Goal: Information Seeking & Learning: Understand process/instructions

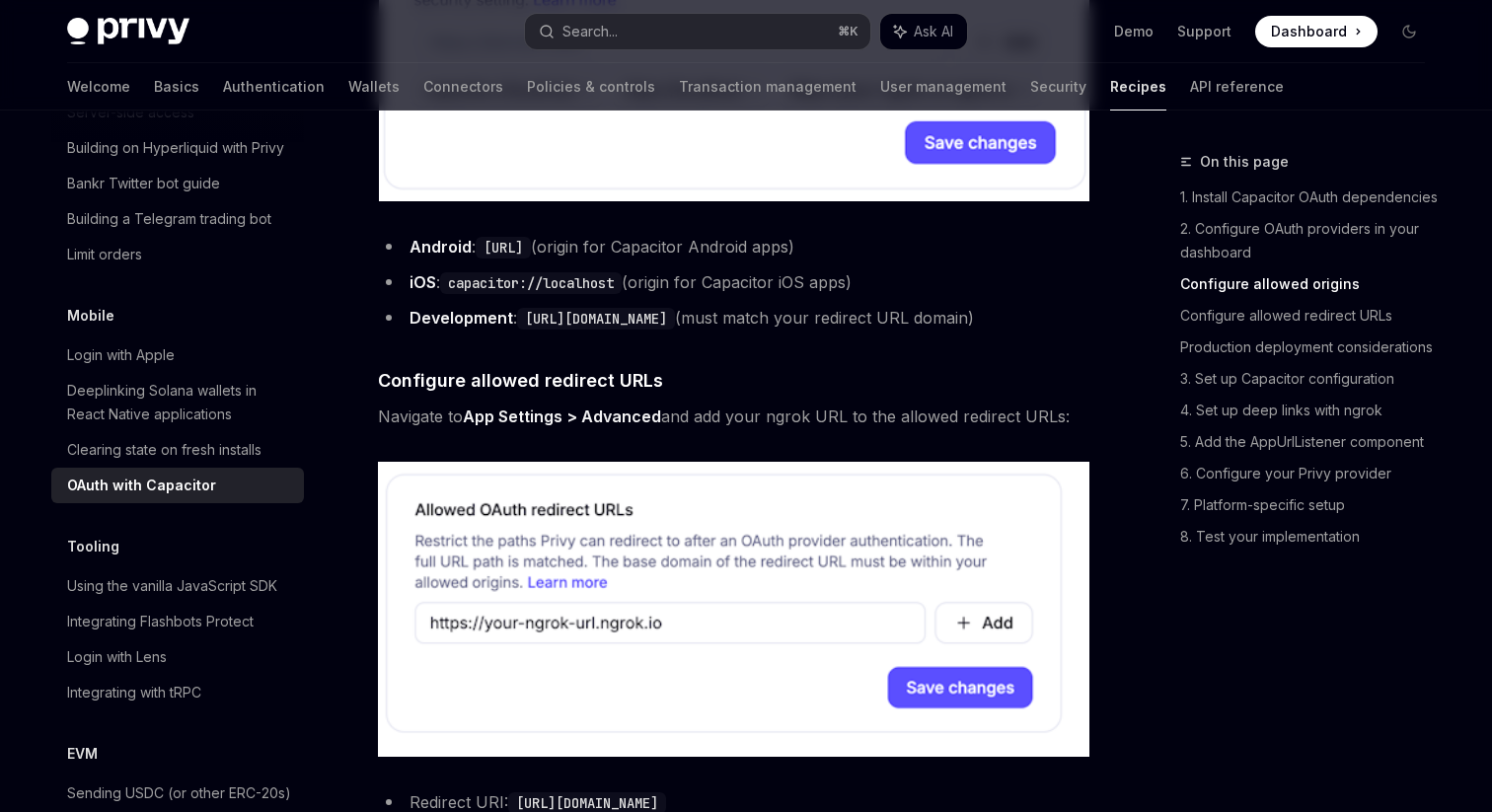
scroll to position [1353, 0]
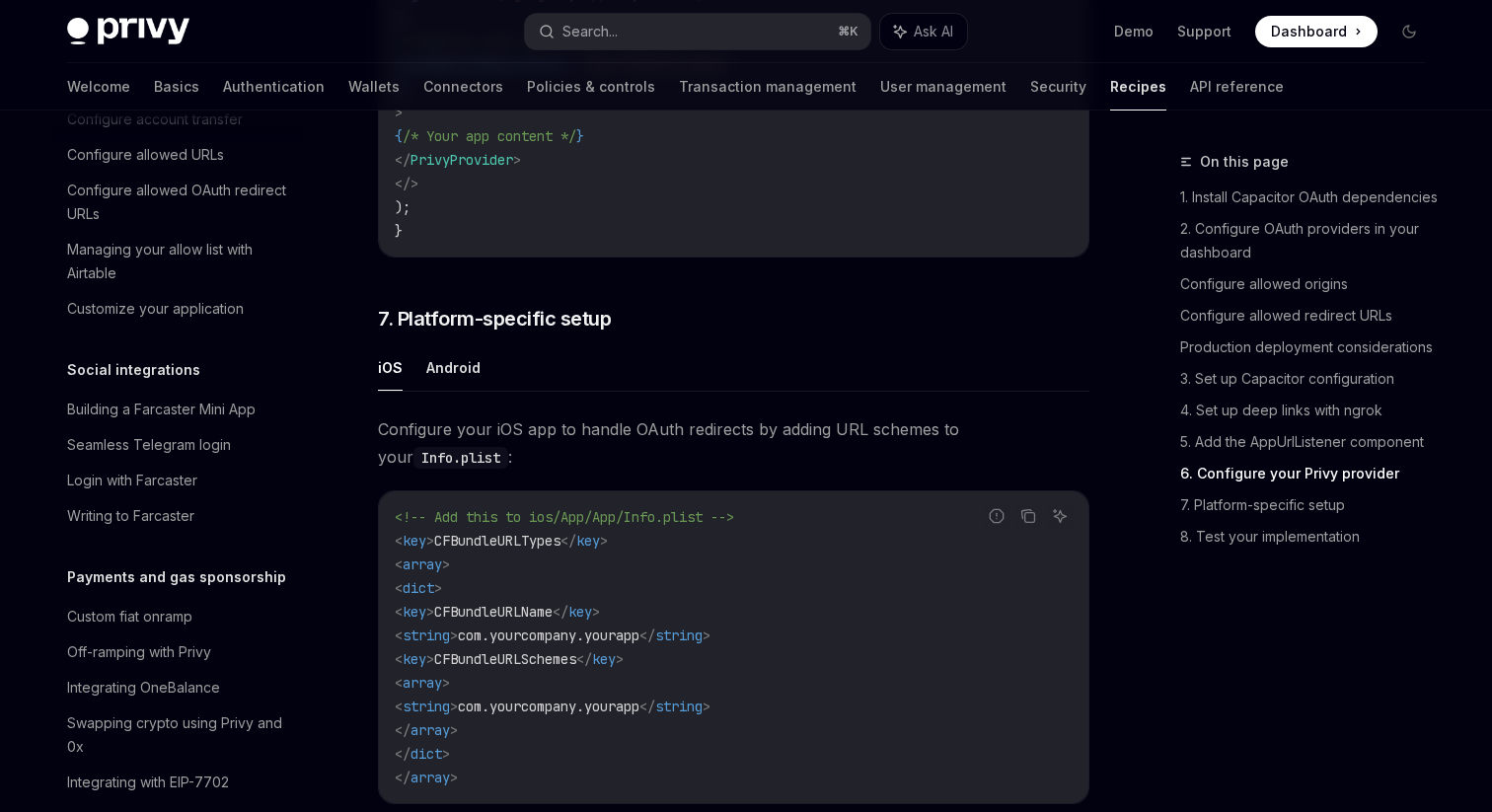
scroll to position [4901, 0]
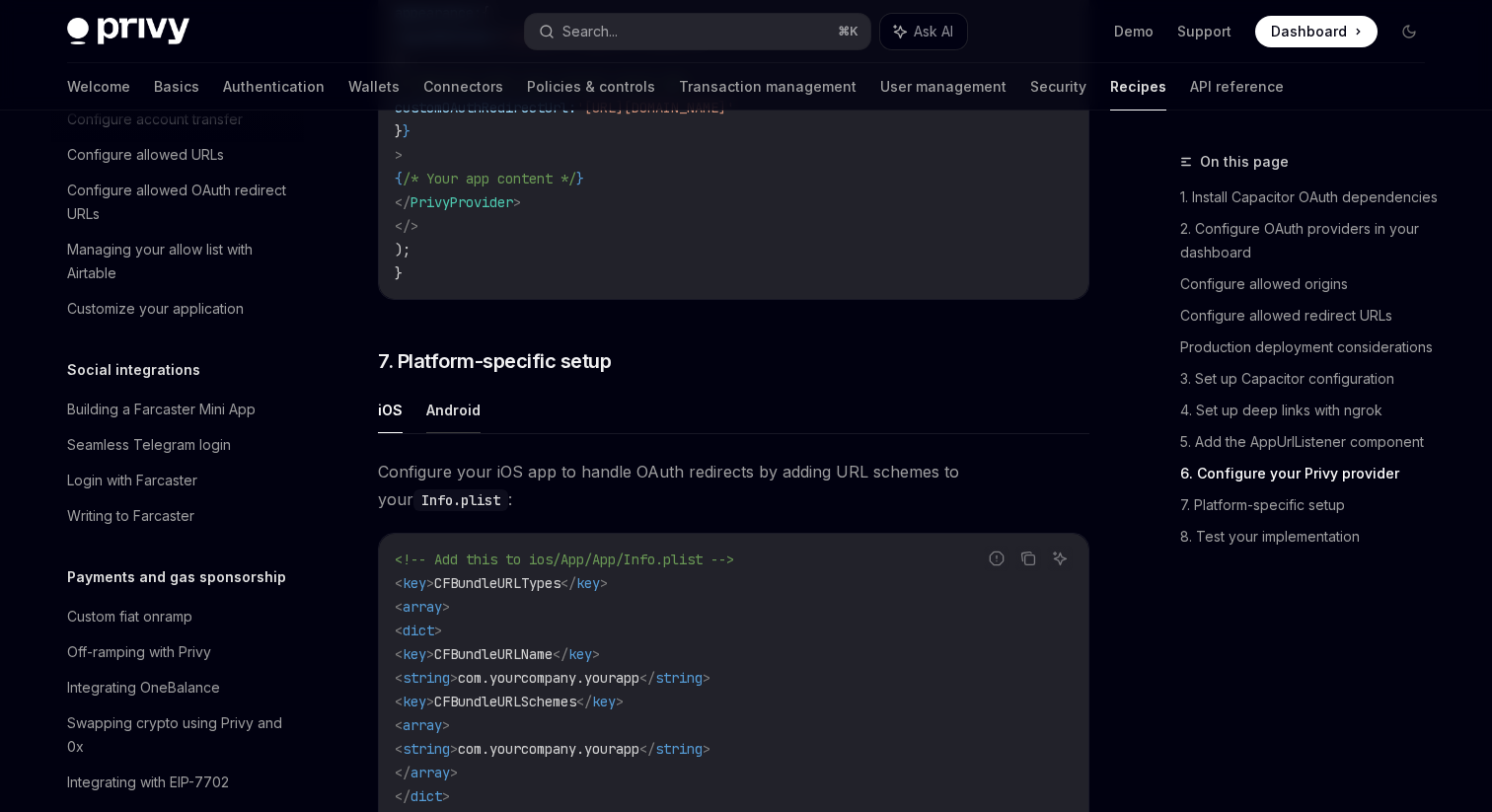
click at [453, 433] on button "Android" at bounding box center [453, 410] width 54 height 46
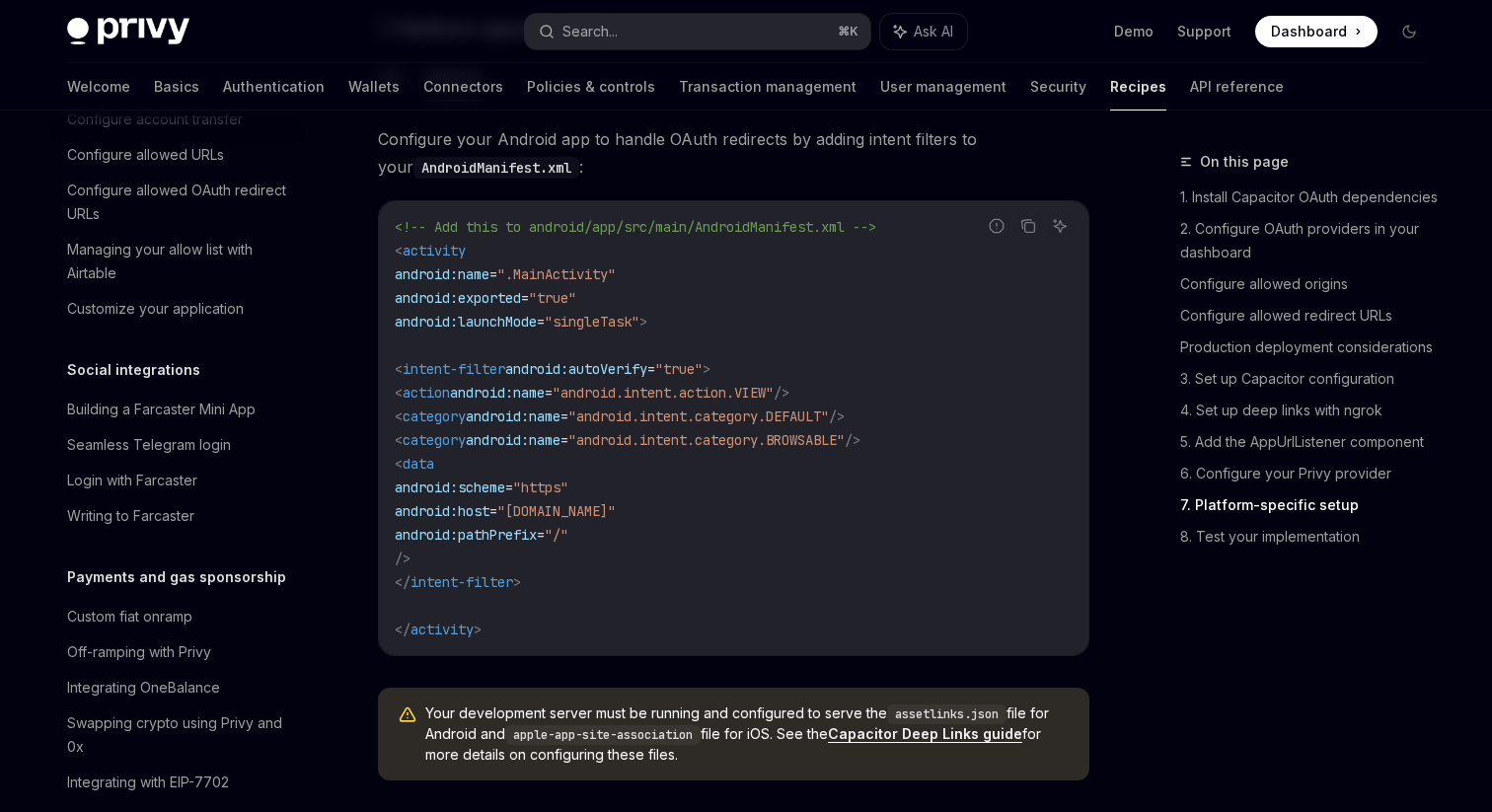
scroll to position [5135, 0]
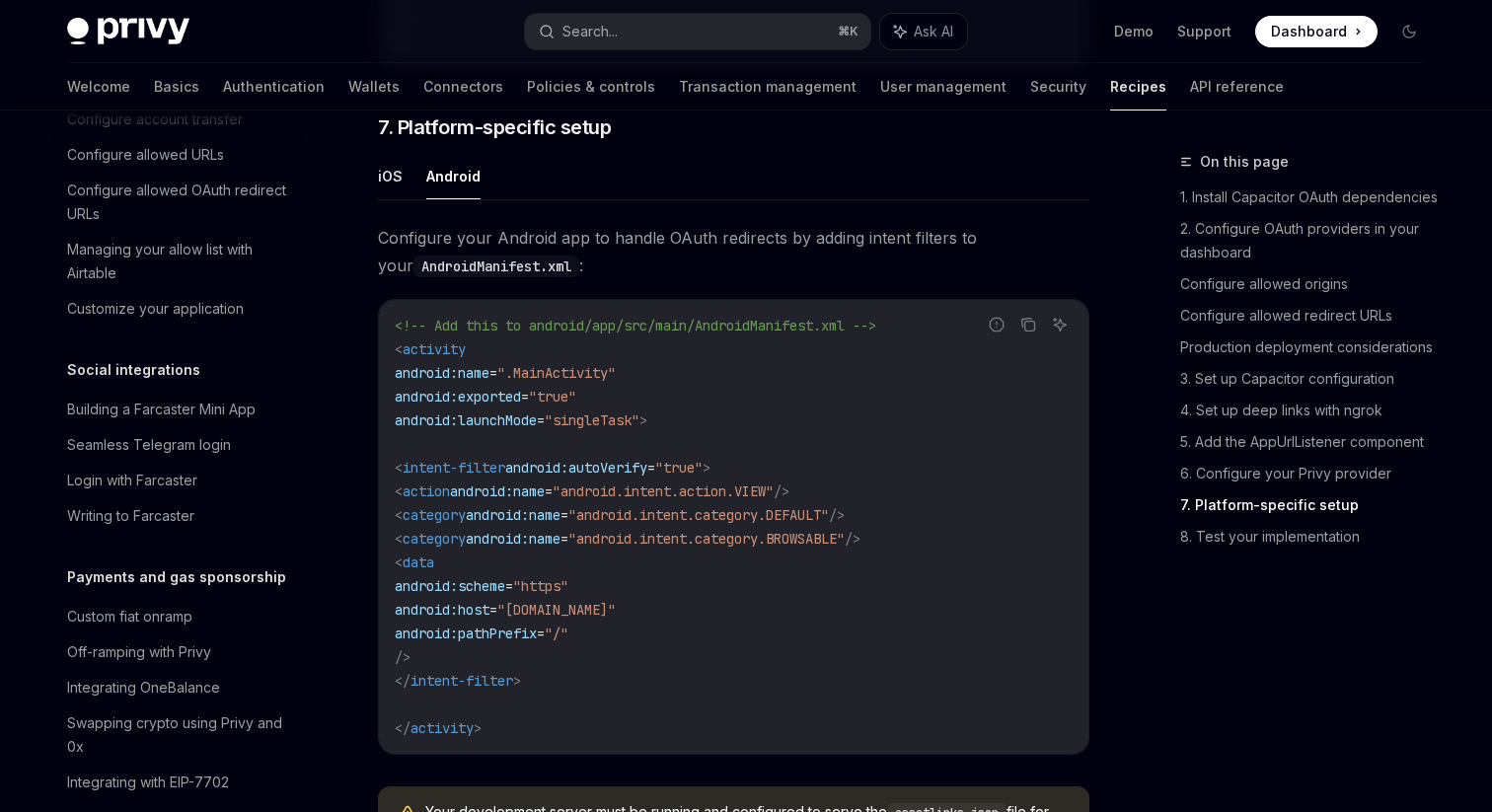
click at [402, 200] on ul "iOS Android" at bounding box center [733, 176] width 711 height 47
click at [391, 199] on button "iOS" at bounding box center [390, 176] width 25 height 46
type textarea "*"
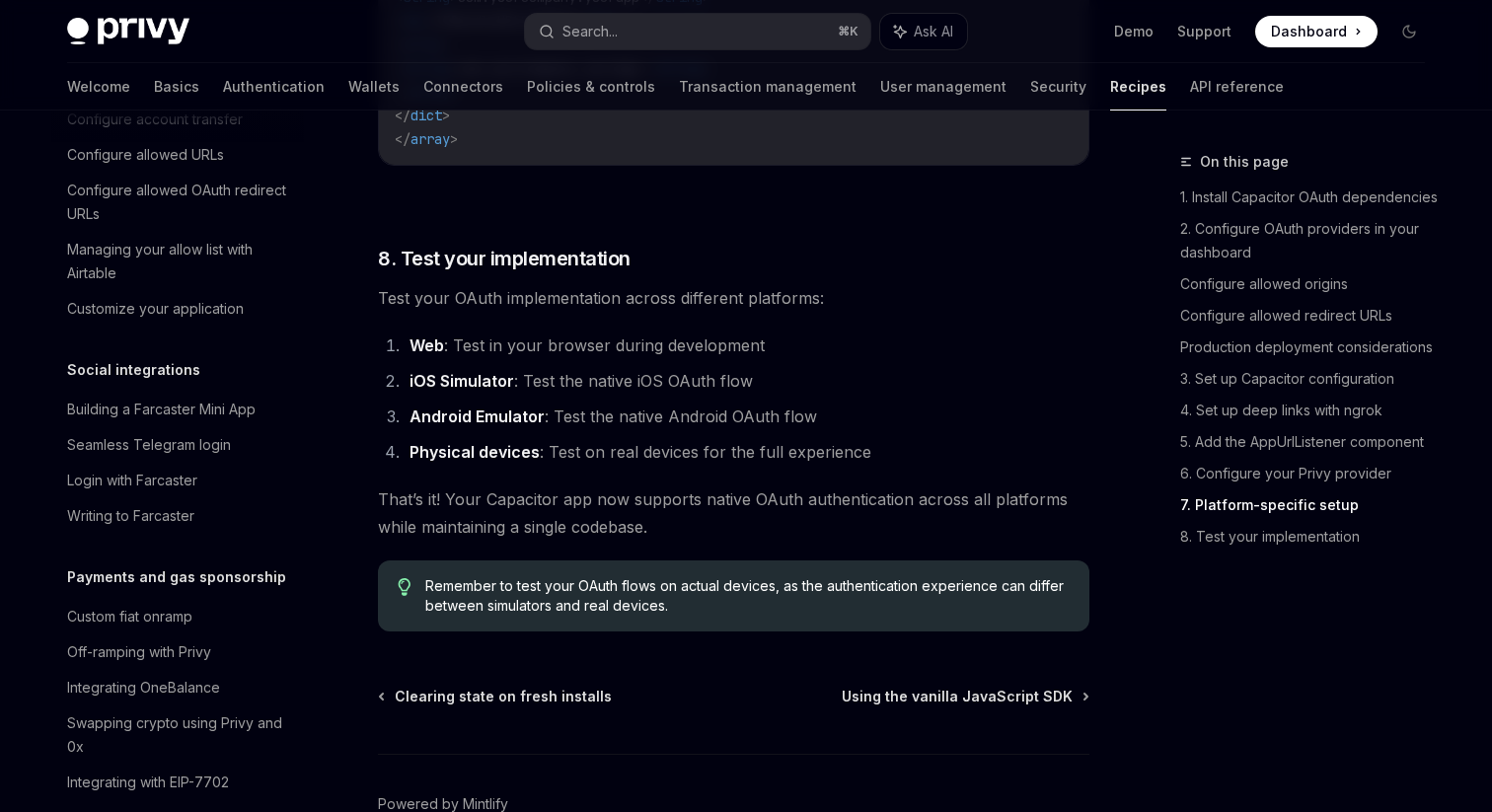
scroll to position [5623, 0]
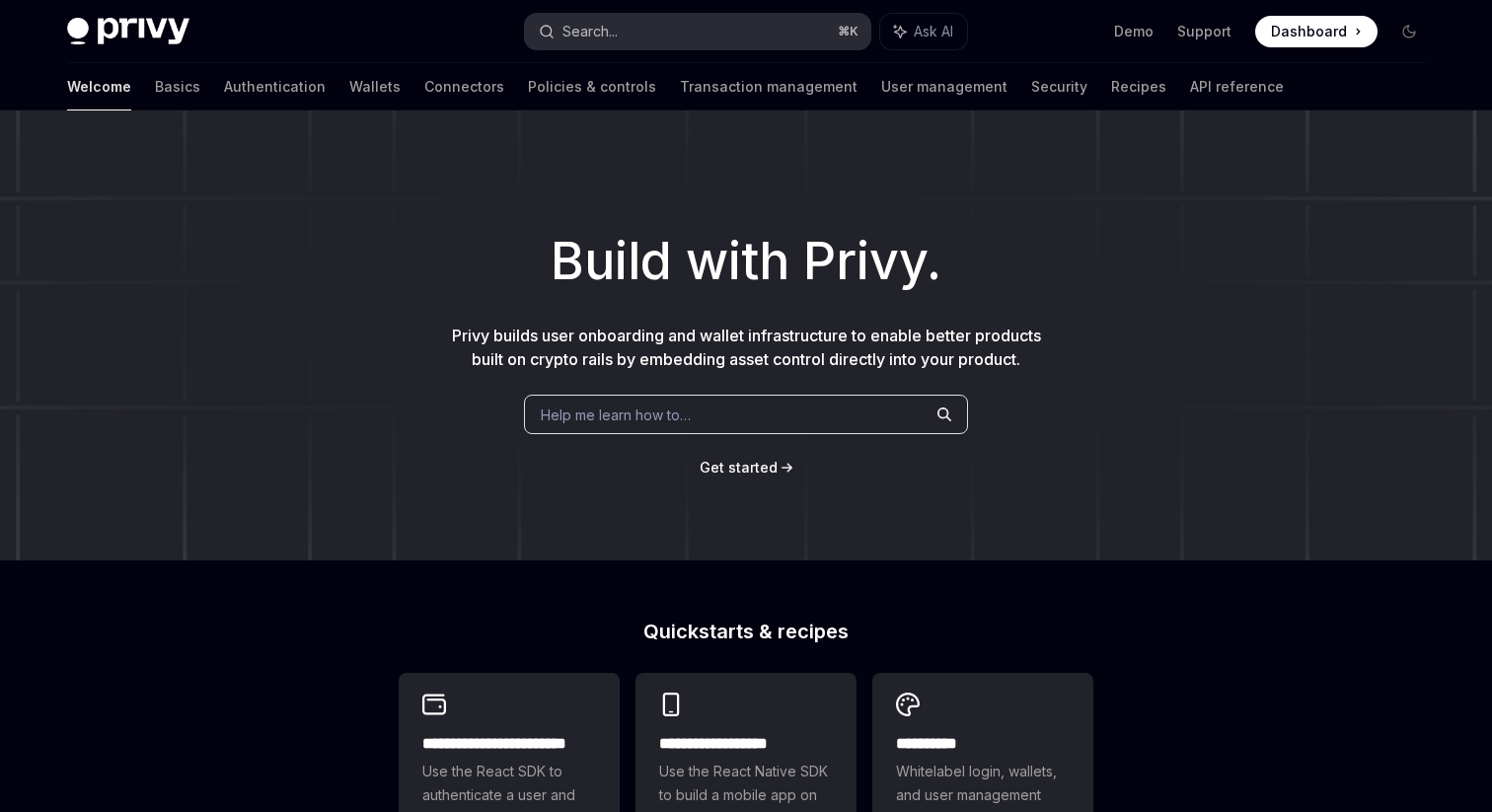
click at [672, 41] on button "Search... ⌘ K" at bounding box center [697, 32] width 345 height 36
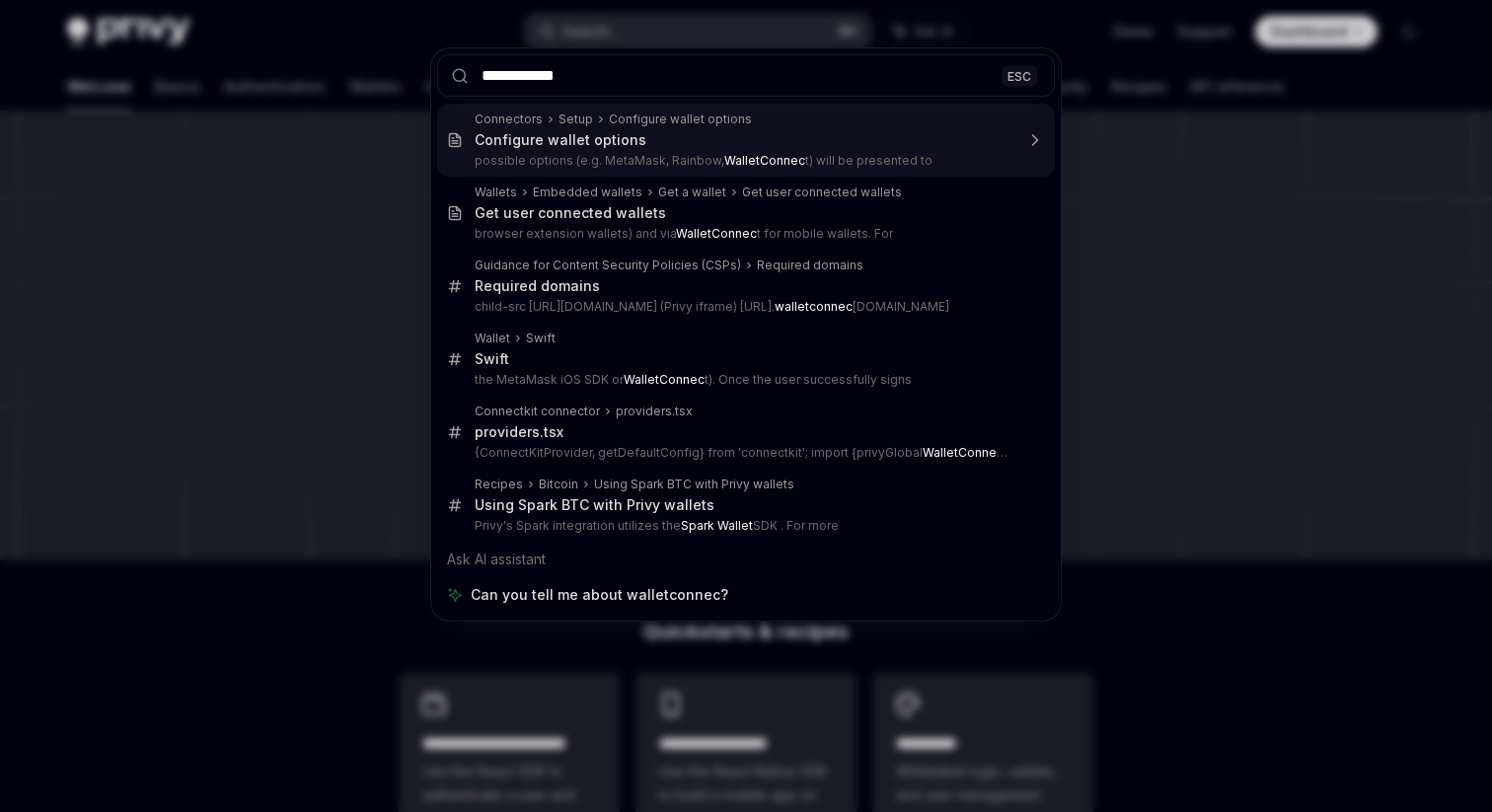
type input "**********"
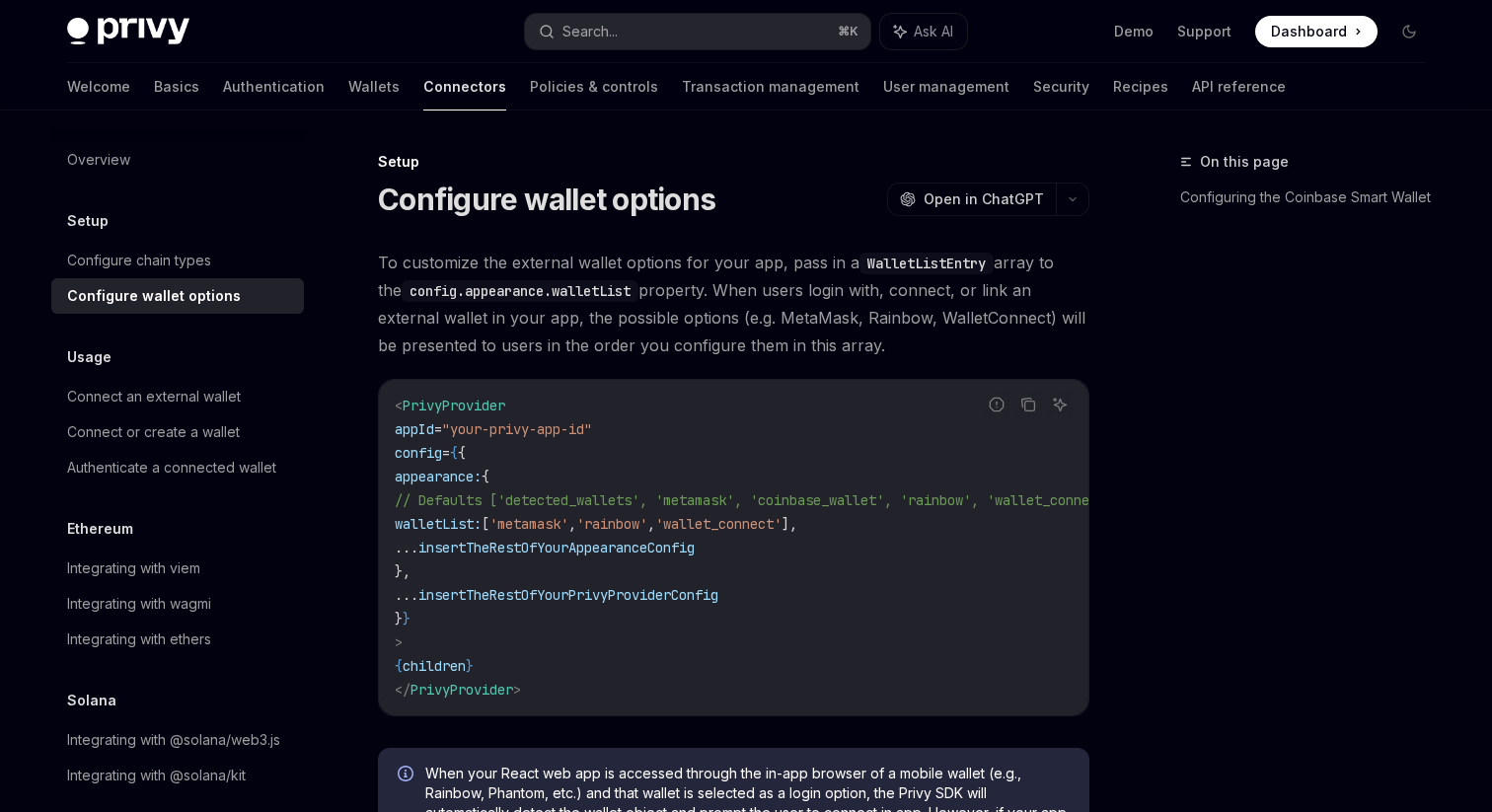
type textarea "*"
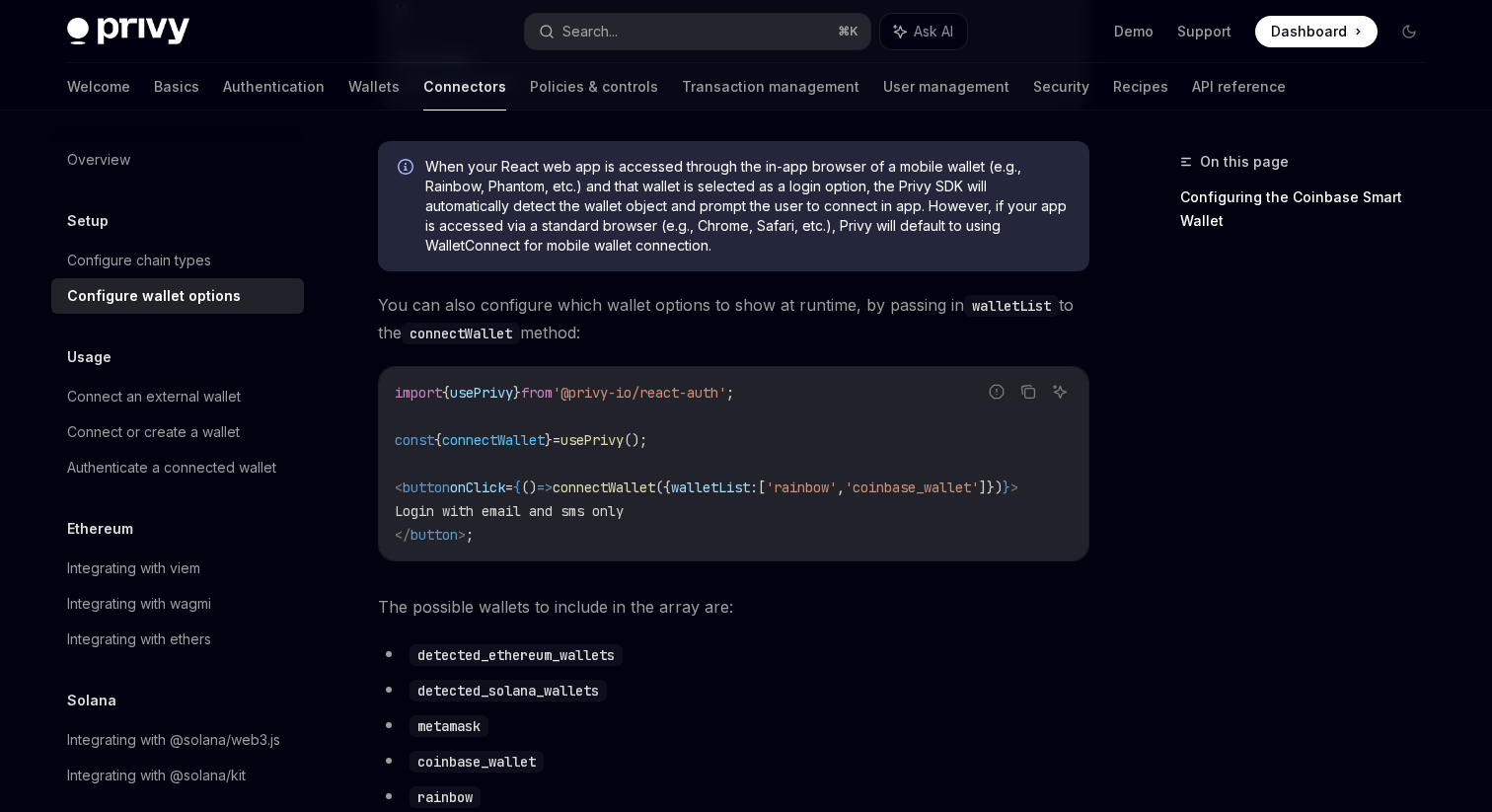
scroll to position [583, 0]
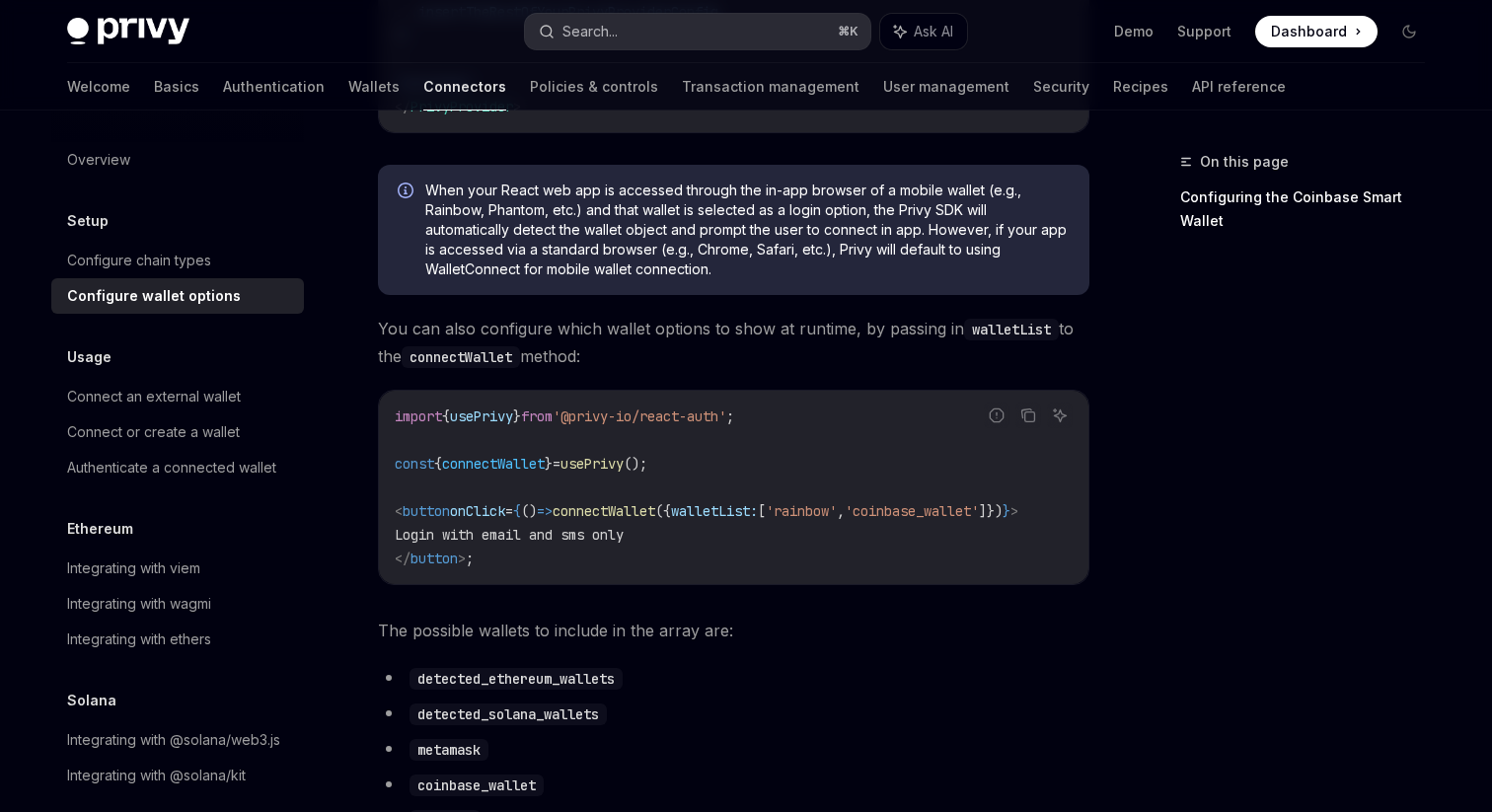
click at [679, 35] on button "Search... ⌘ K" at bounding box center [697, 32] width 345 height 36
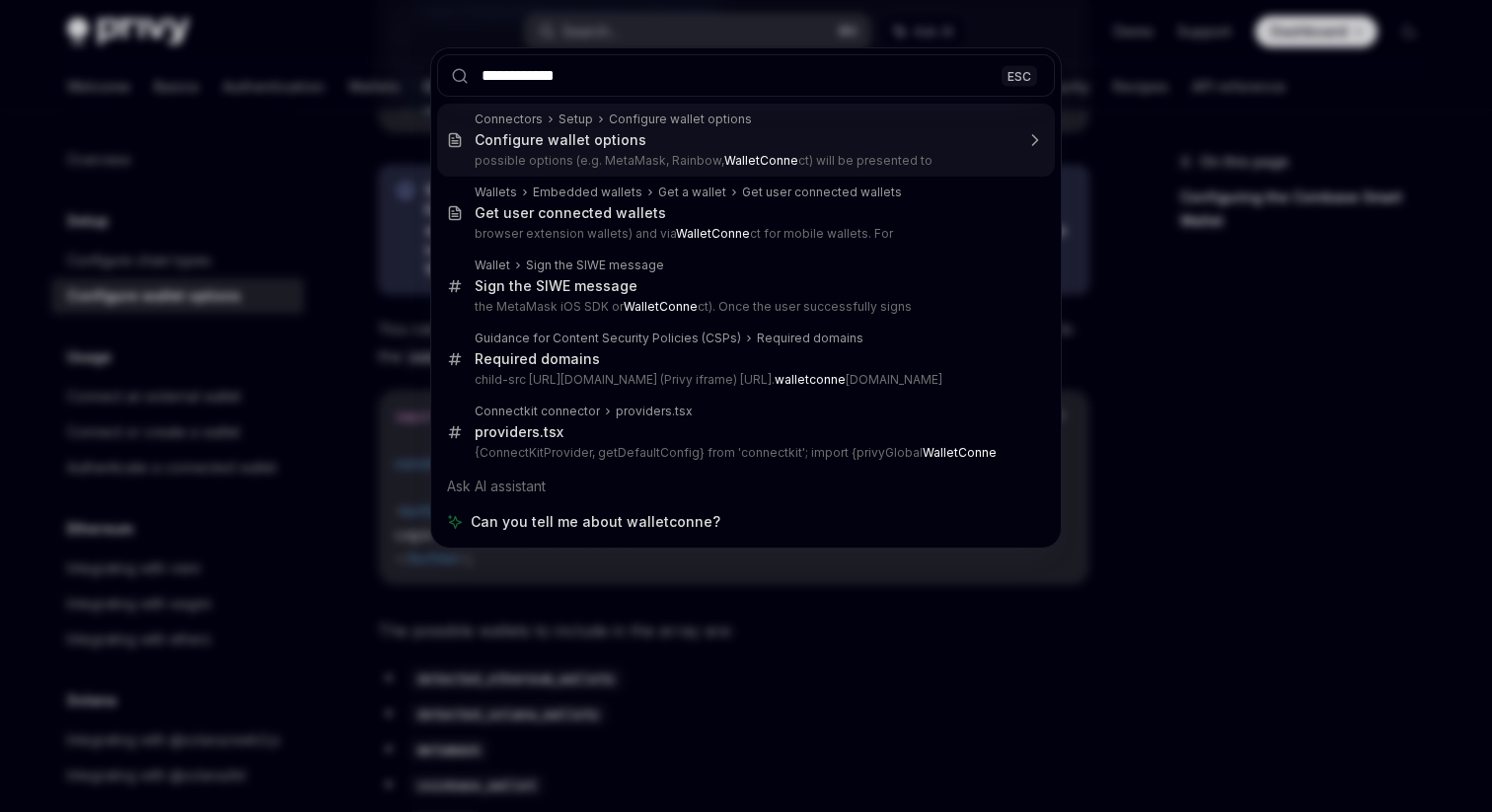
type input "**********"
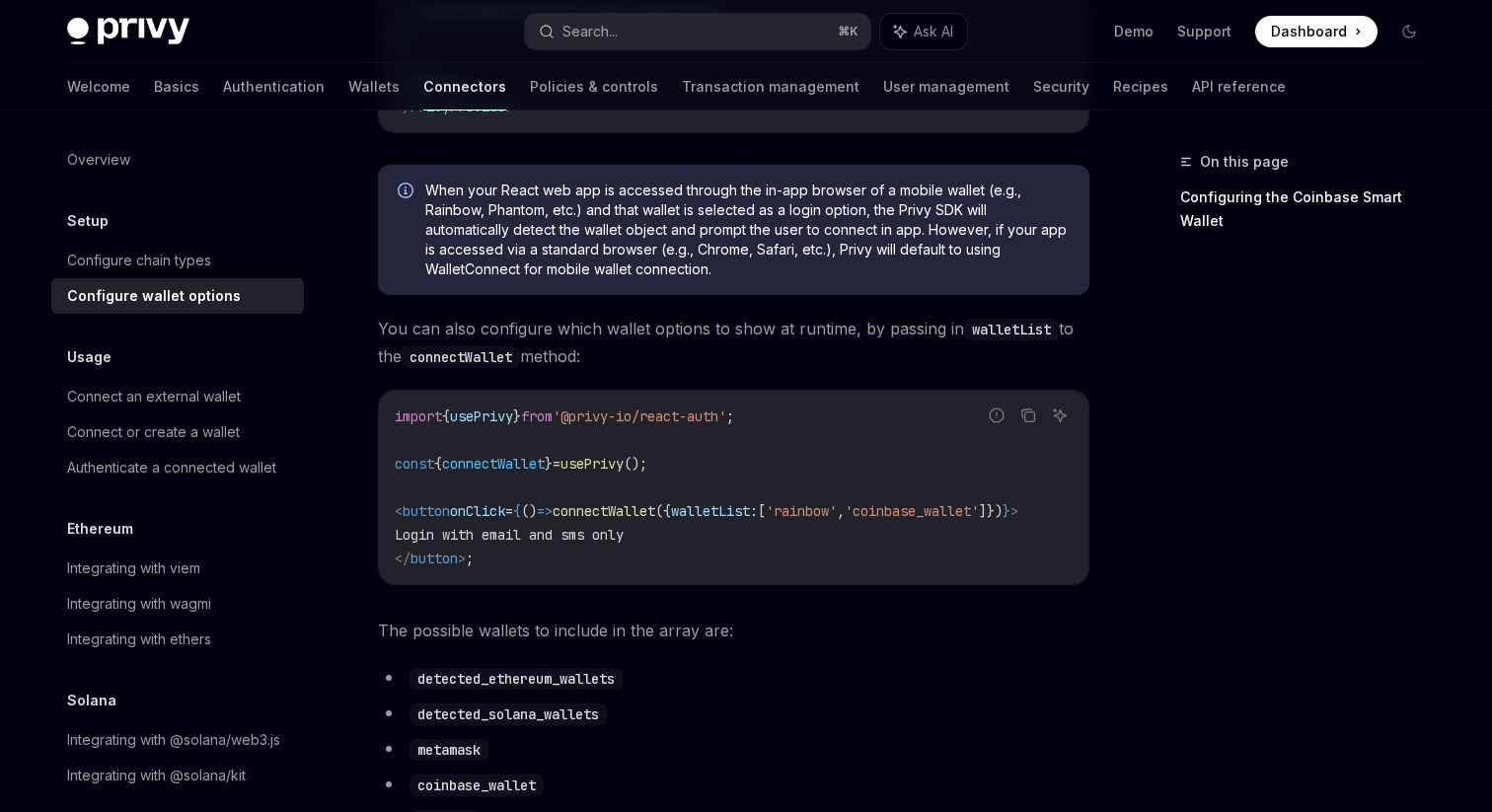
type textarea "*"
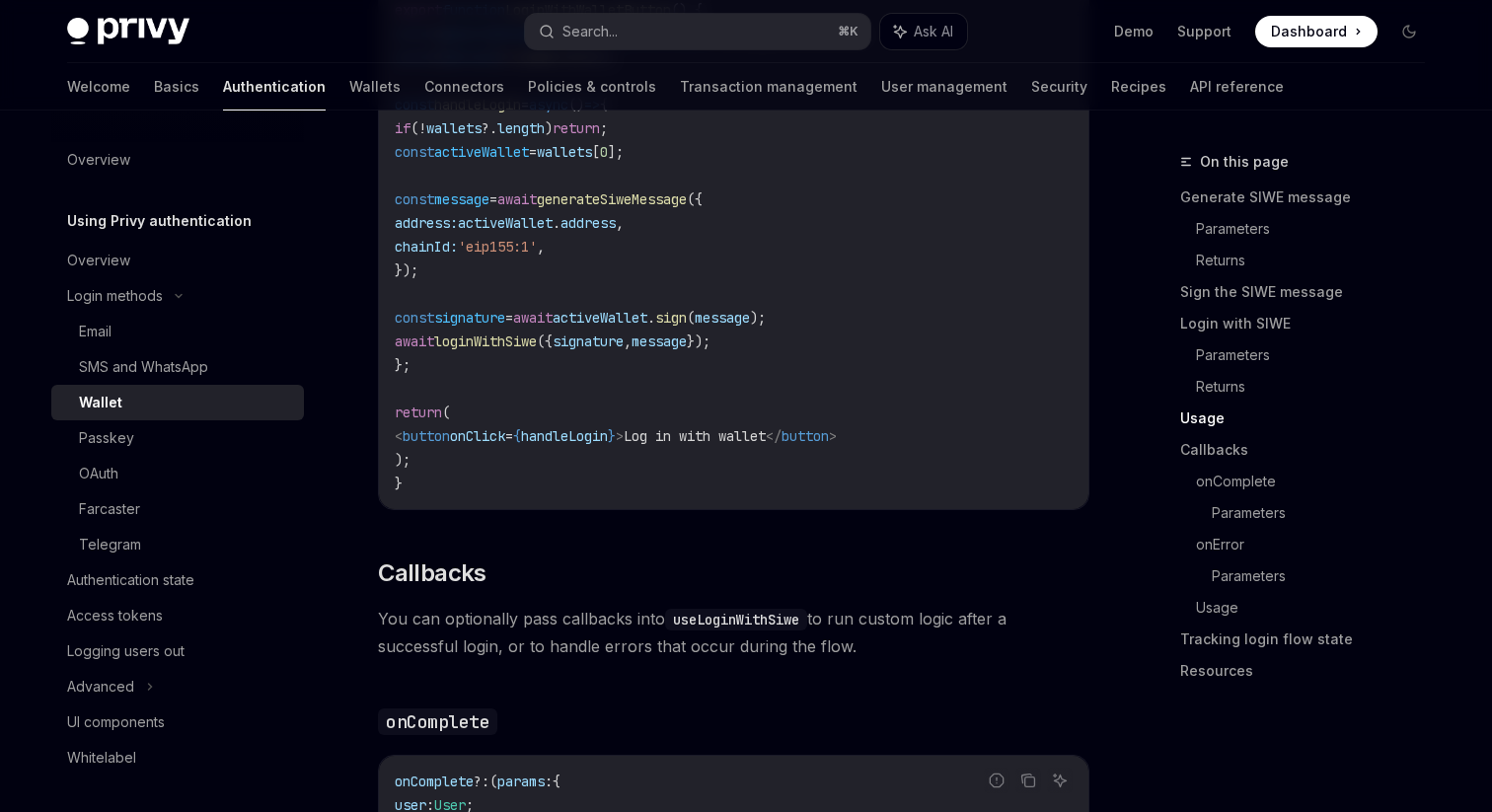
scroll to position [2508, 0]
